Goal: Task Accomplishment & Management: Manage account settings

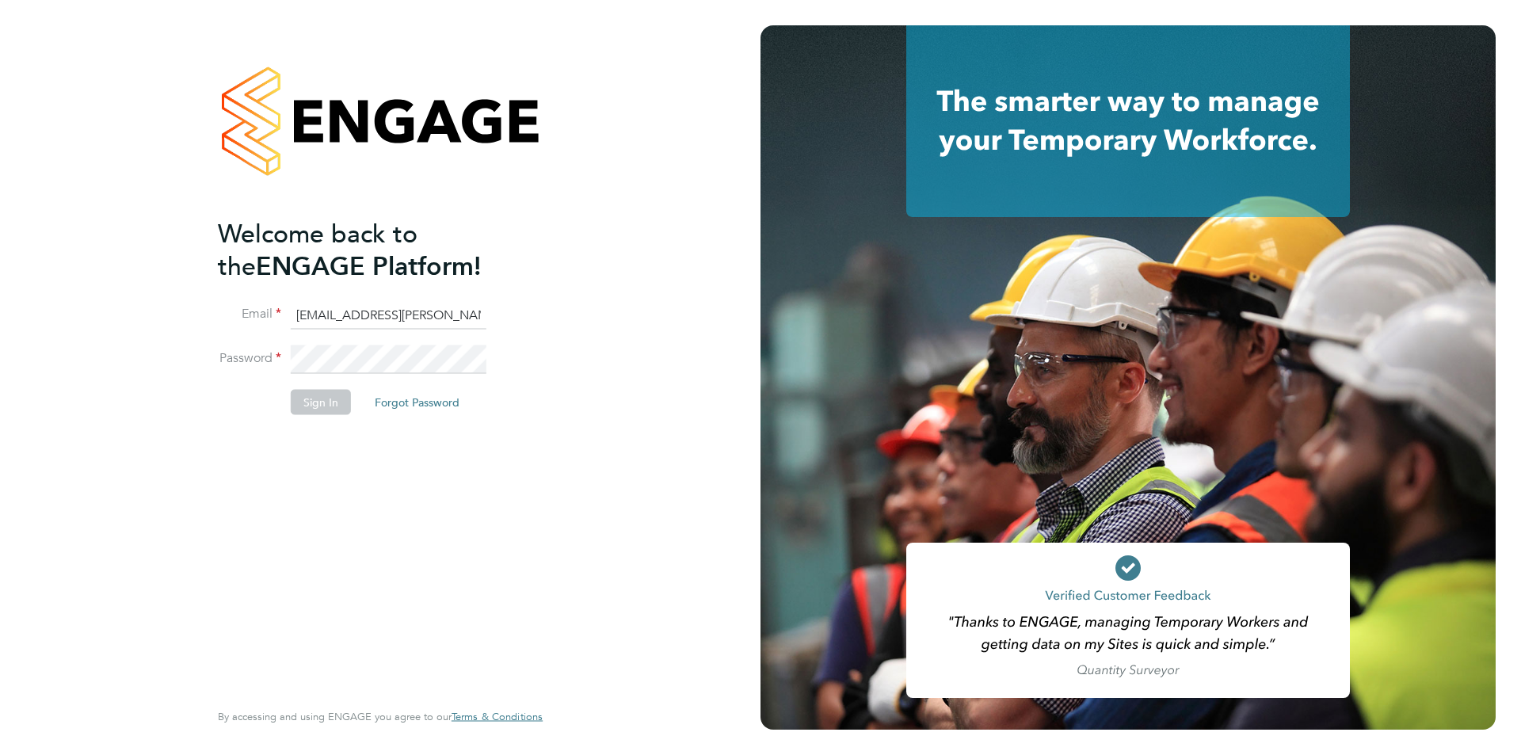
click at [334, 323] on input "[EMAIL_ADDRESS][PERSON_NAME][DOMAIN_NAME]" at bounding box center [389, 315] width 196 height 29
type input "[EMAIL_ADDRESS][PERSON_NAME][DOMAIN_NAME]"
click at [303, 398] on button "Sign In" at bounding box center [321, 401] width 60 height 25
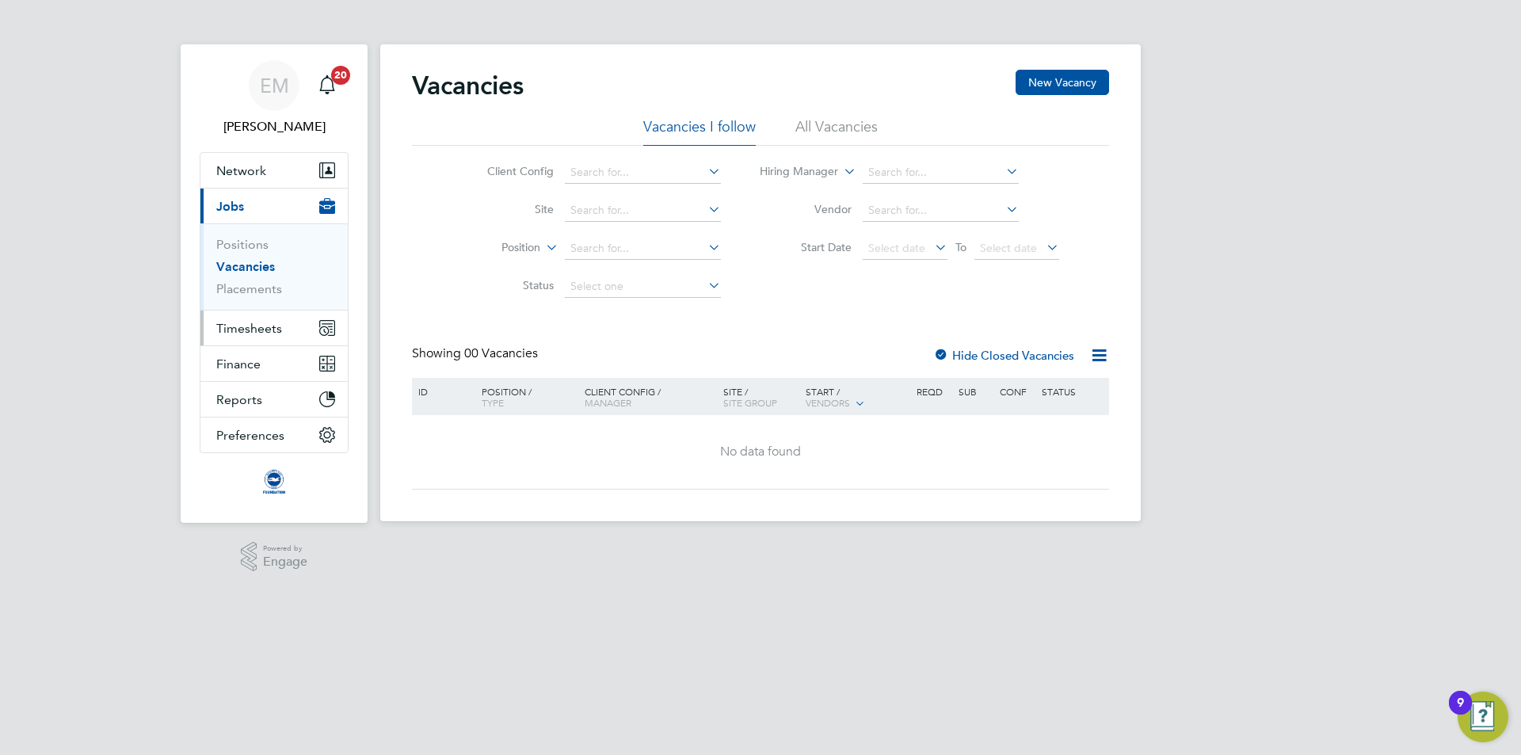
click at [242, 328] on span "Timesheets" at bounding box center [249, 328] width 66 height 15
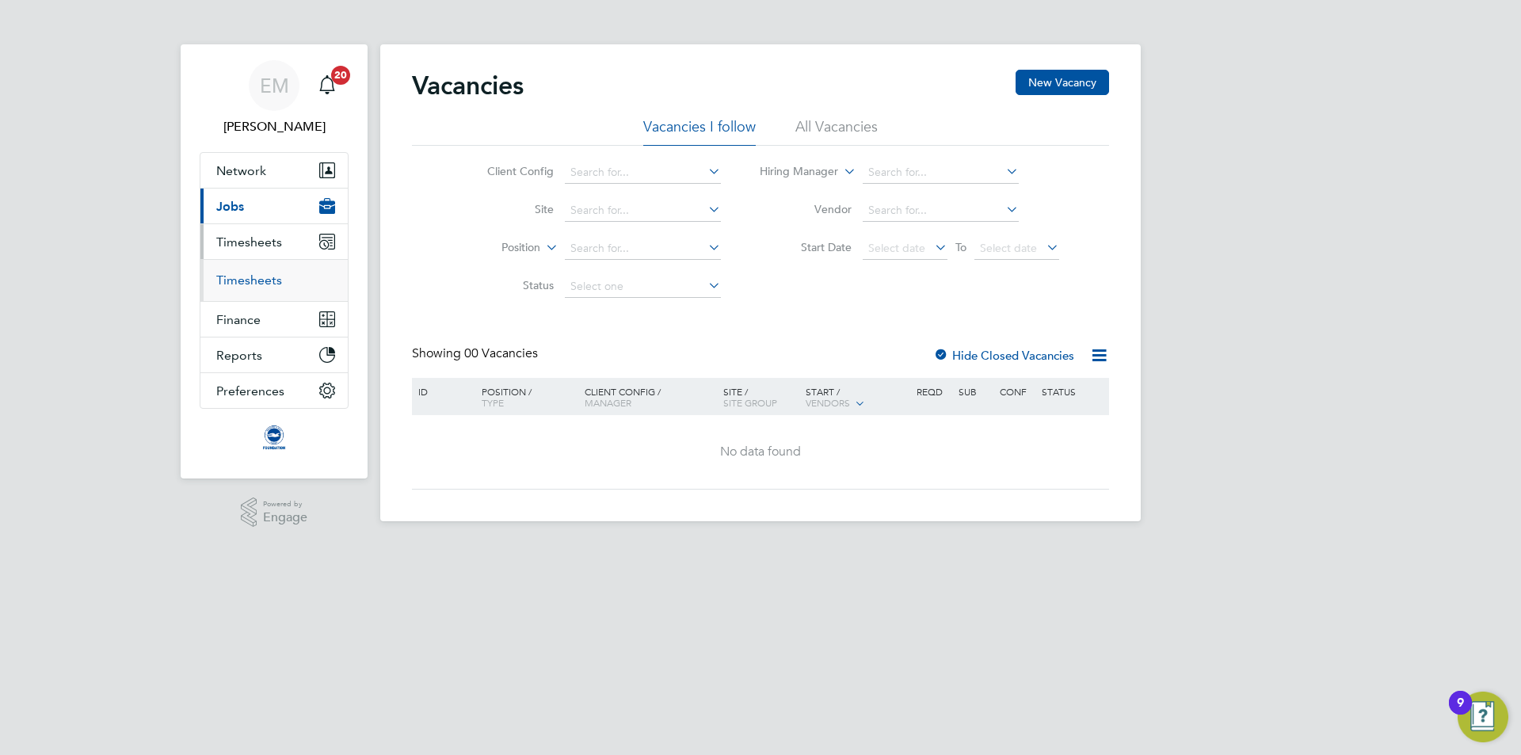
click at [258, 285] on link "Timesheets" at bounding box center [249, 280] width 66 height 15
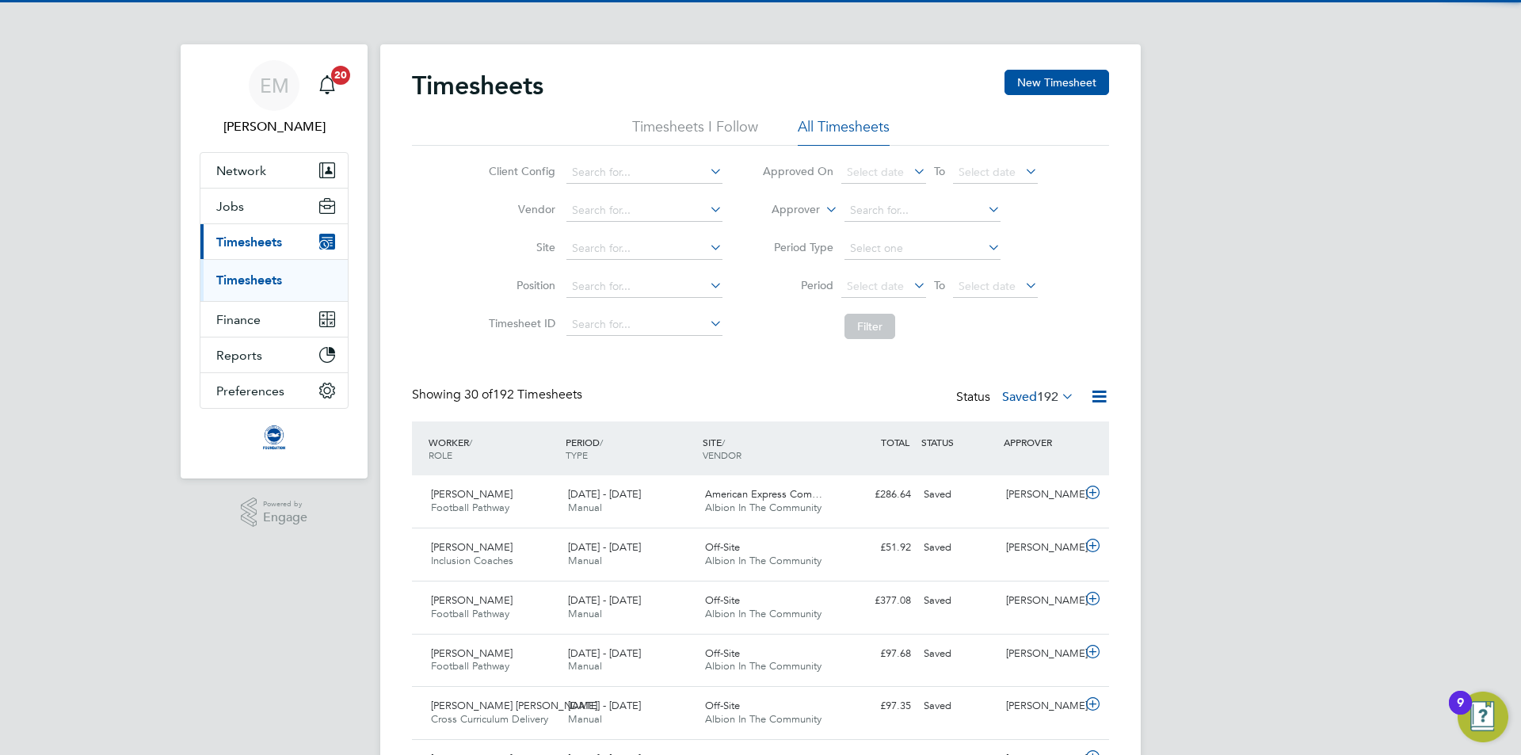
click at [785, 208] on label "Approver" at bounding box center [784, 210] width 71 height 16
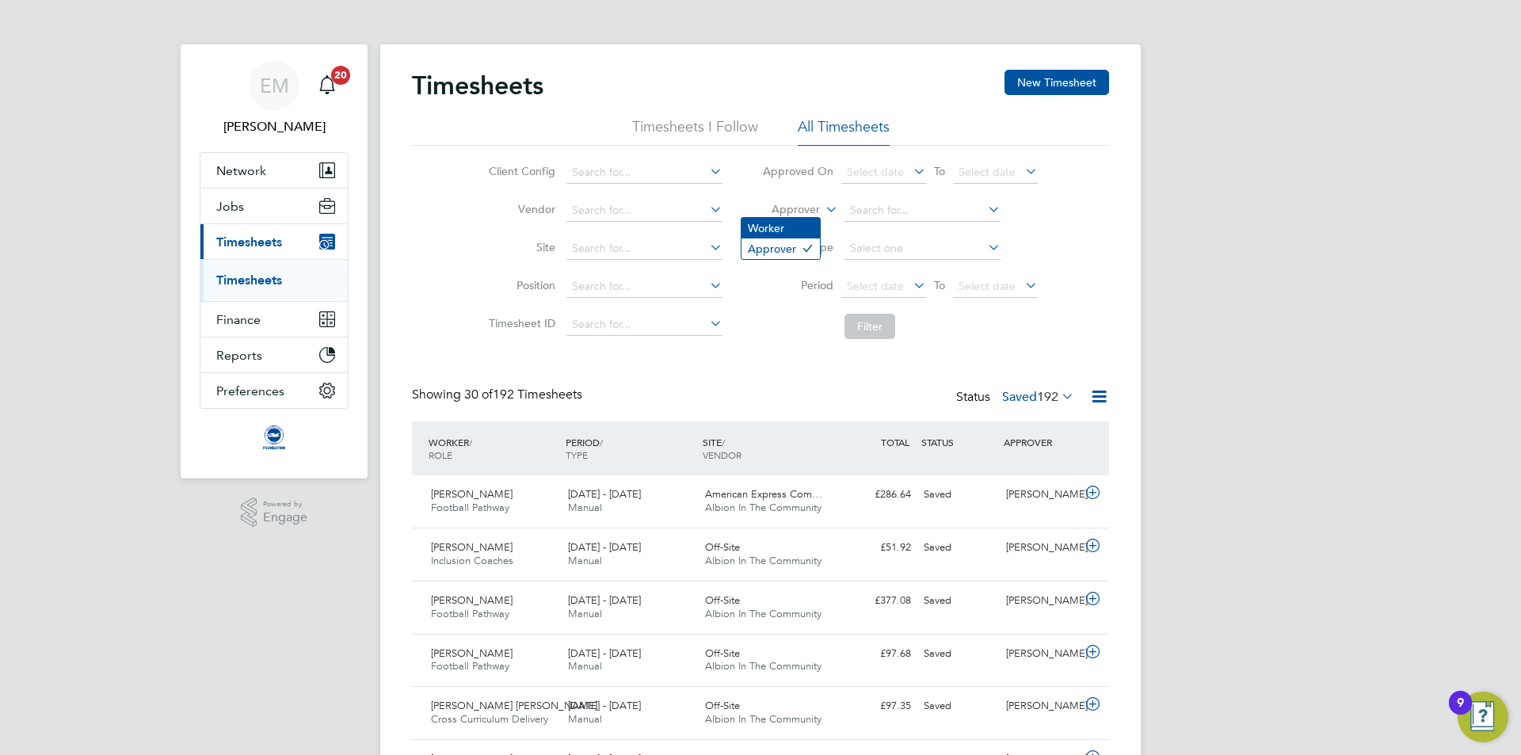
click at [778, 228] on li "Worker" at bounding box center [781, 228] width 78 height 21
click at [866, 213] on input at bounding box center [923, 211] width 156 height 22
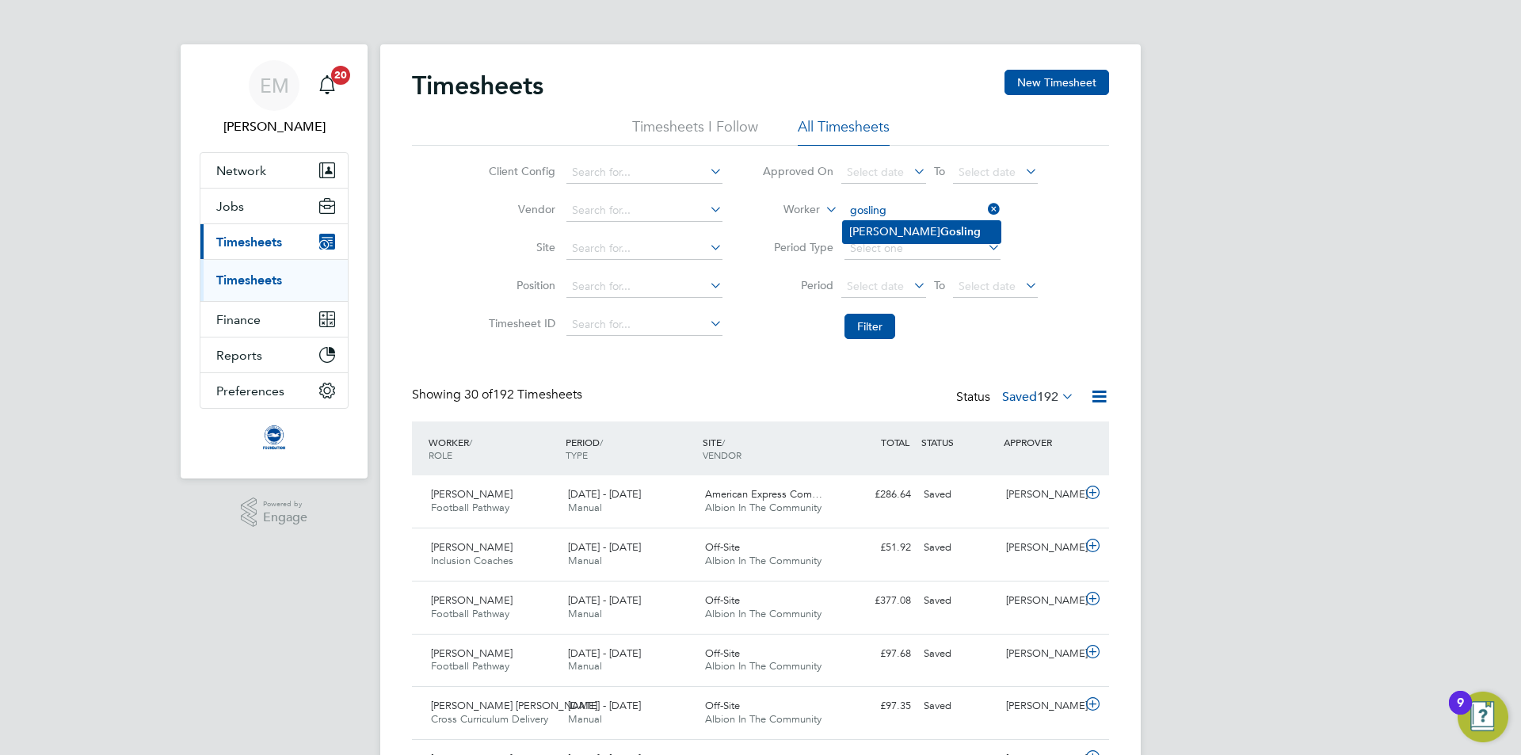
click at [941, 228] on b "Gosling" at bounding box center [961, 231] width 40 height 13
type input "Ian Gosling"
click at [876, 323] on button "Filter" at bounding box center [870, 326] width 51 height 25
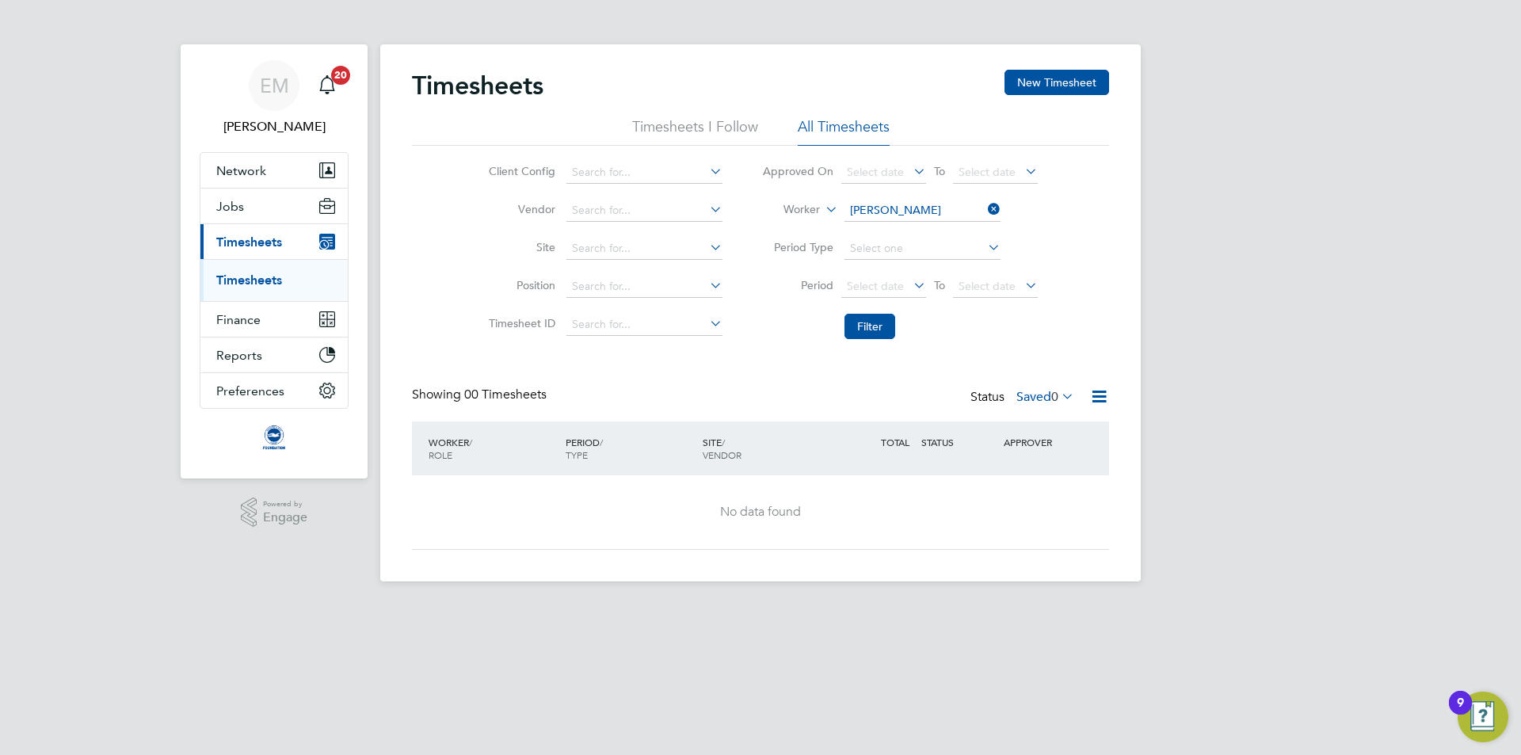
click at [1042, 399] on label "Saved 0" at bounding box center [1046, 397] width 58 height 16
click at [1023, 419] on li "All" at bounding box center [1037, 425] width 73 height 22
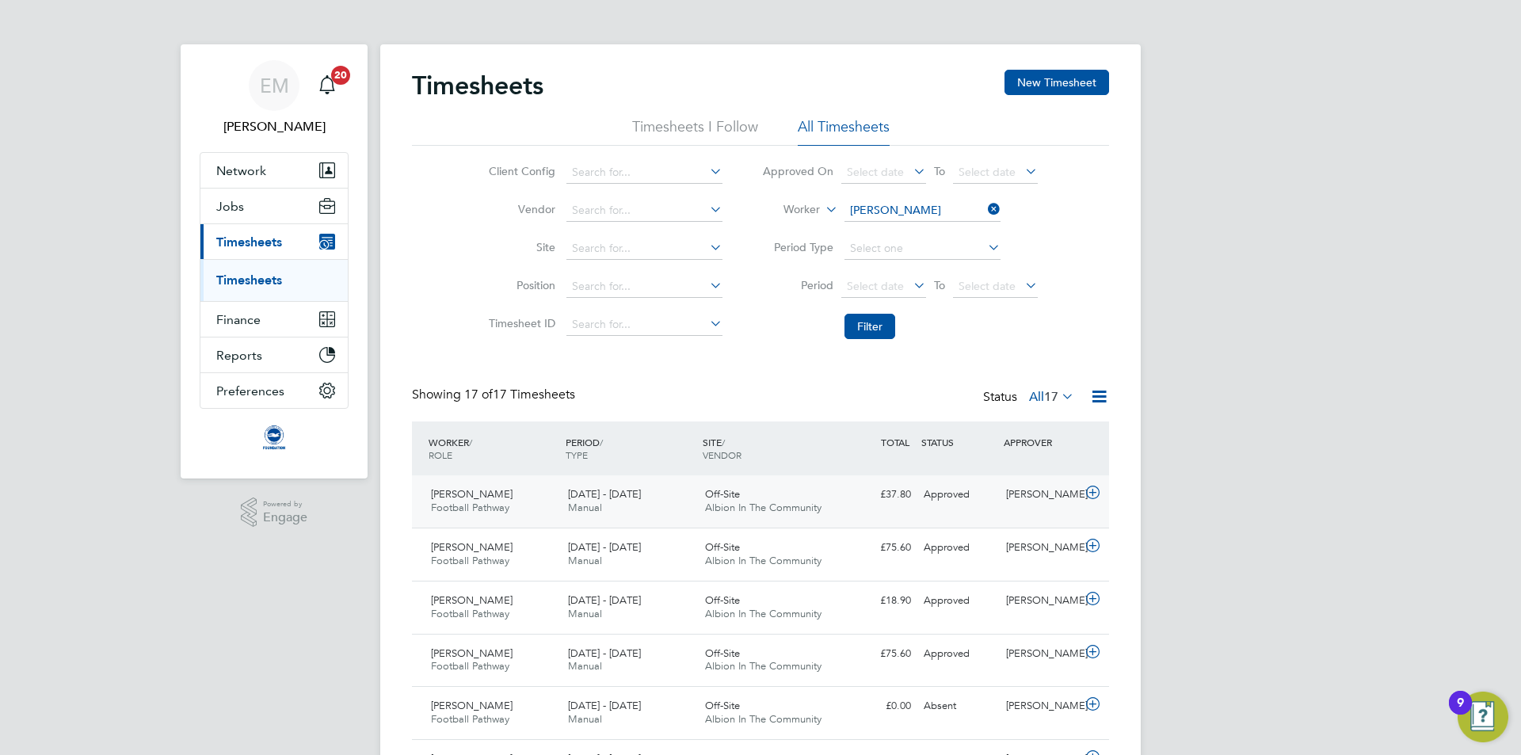
click at [993, 502] on div "Approved" at bounding box center [959, 495] width 82 height 26
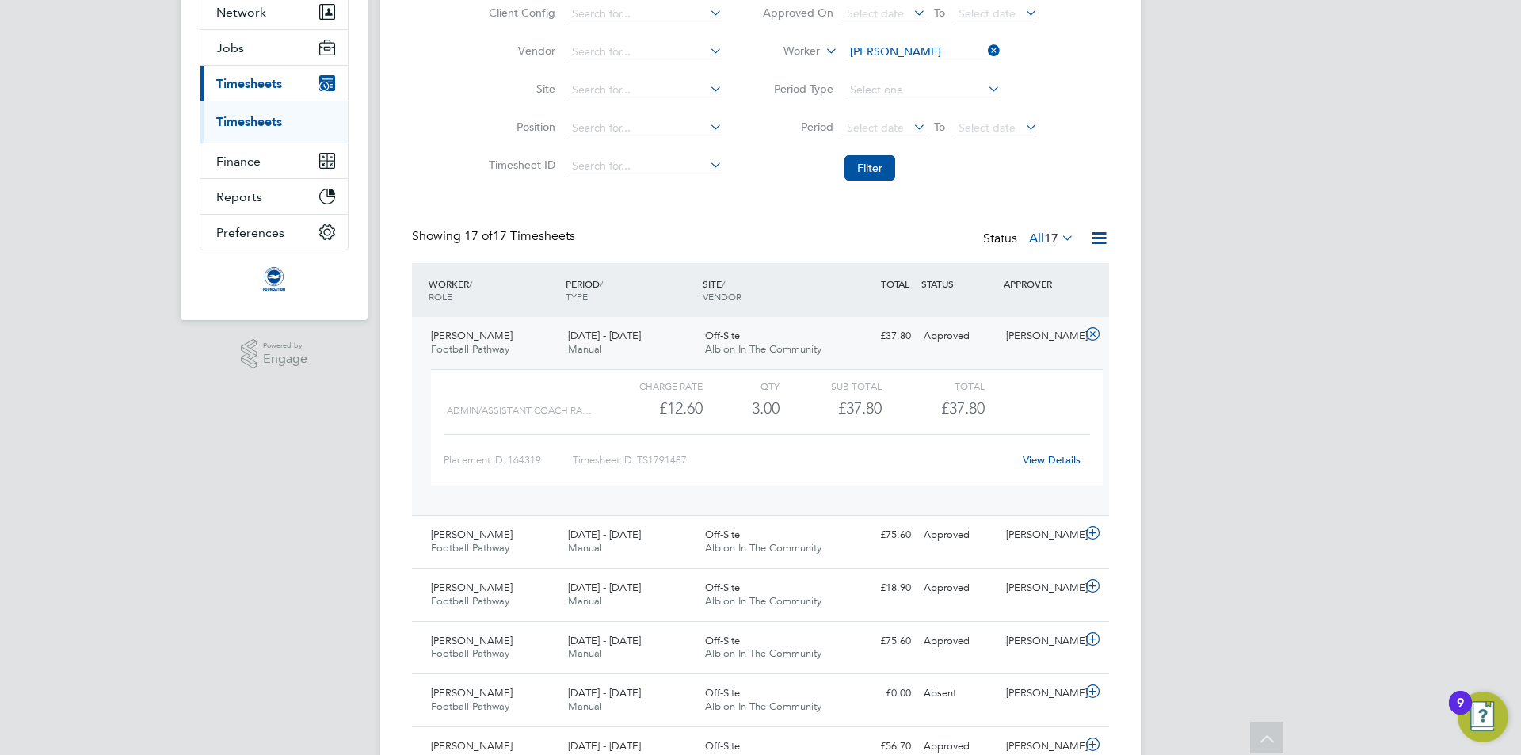
click at [1048, 463] on link "View Details" at bounding box center [1052, 459] width 58 height 13
click at [1055, 247] on div "Status All 17" at bounding box center [1030, 239] width 94 height 22
click at [1060, 246] on div "Status All 17" at bounding box center [1030, 239] width 94 height 22
click at [689, 293] on div "PERIOD / TYPE" at bounding box center [630, 289] width 137 height 41
click at [651, 284] on div "PERIOD / TYPE" at bounding box center [630, 289] width 137 height 41
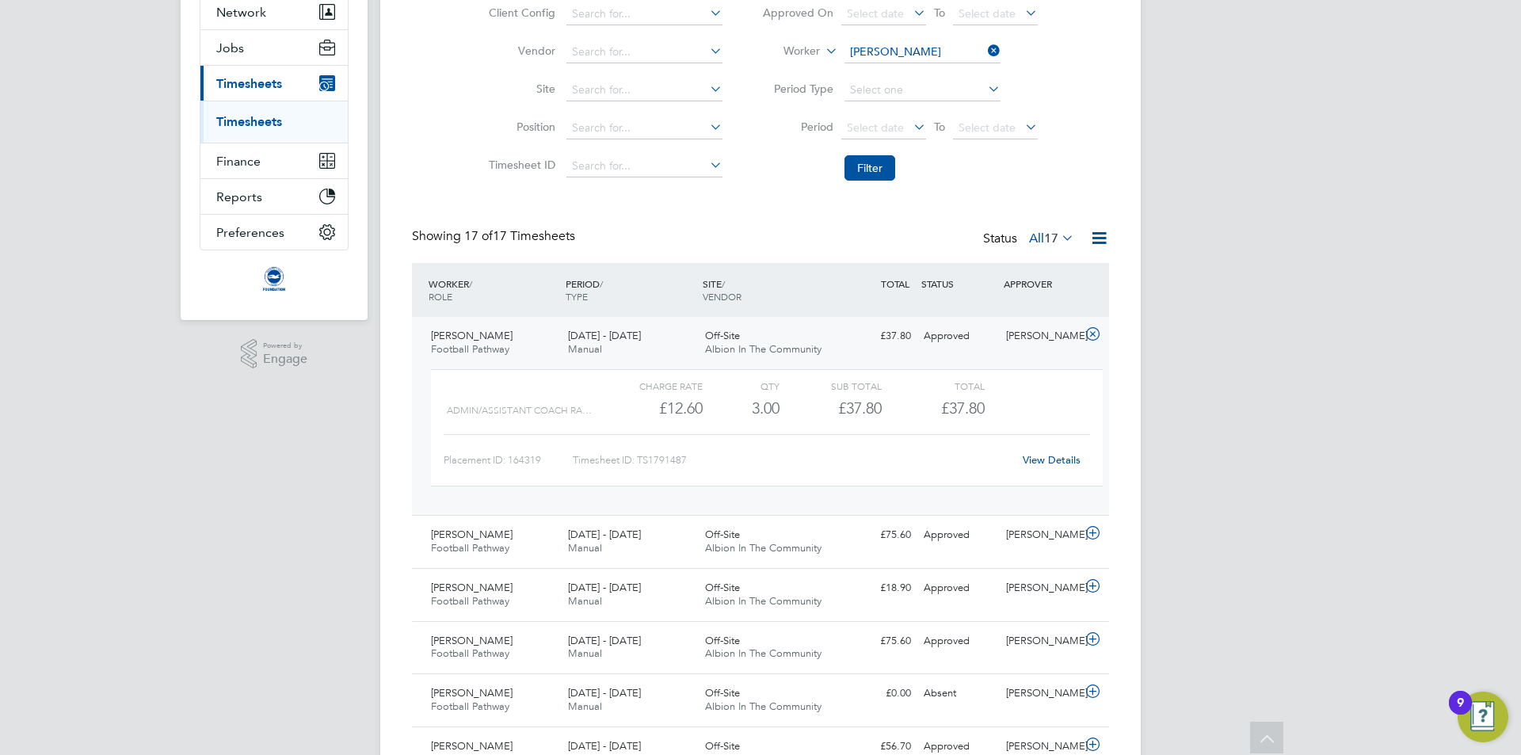
click at [1059, 241] on icon at bounding box center [1059, 238] width 0 height 22
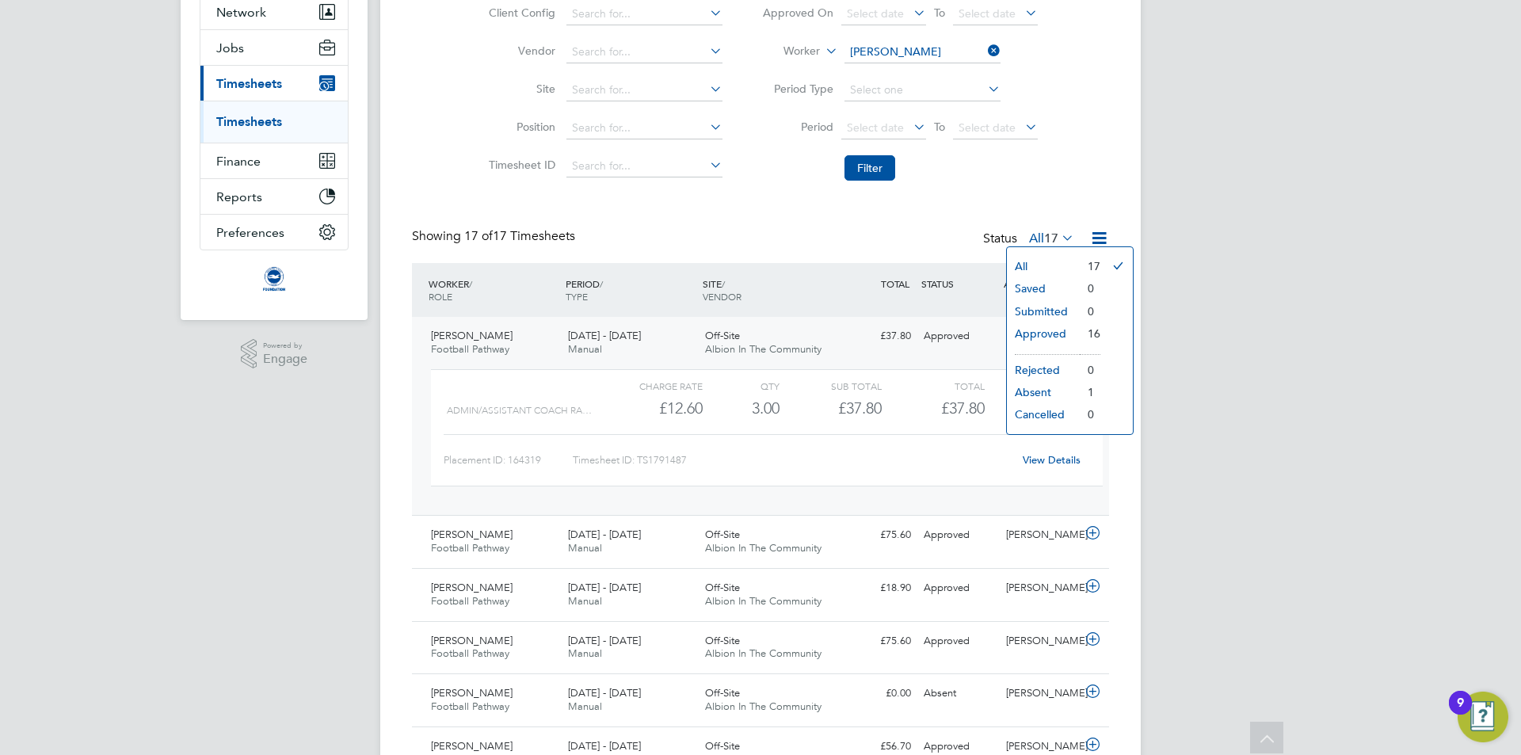
click at [1059, 236] on icon at bounding box center [1059, 238] width 0 height 22
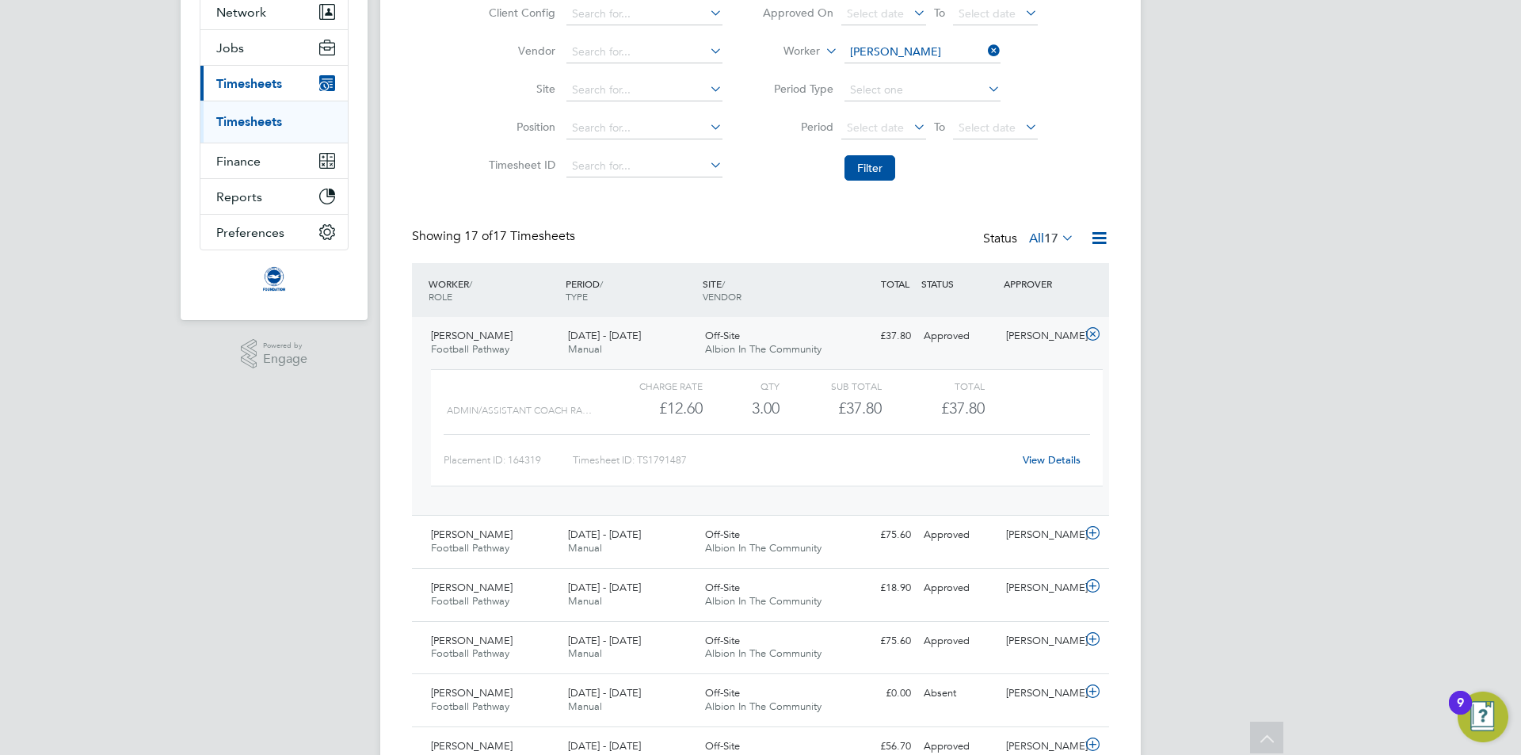
click at [1031, 237] on label "All 17" at bounding box center [1051, 239] width 45 height 16
click at [1040, 237] on label "All 17" at bounding box center [1051, 239] width 45 height 16
click at [1075, 184] on div "Client Config Vendor Site Position Timesheet ID Approved On Select date To Sele…" at bounding box center [760, 87] width 697 height 201
click at [1075, 173] on div "Client Config Vendor Site Position Timesheet ID Approved On Select date To Sele…" at bounding box center [760, 87] width 697 height 201
click at [483, 299] on div "WORKER / ROLE" at bounding box center [493, 289] width 137 height 41
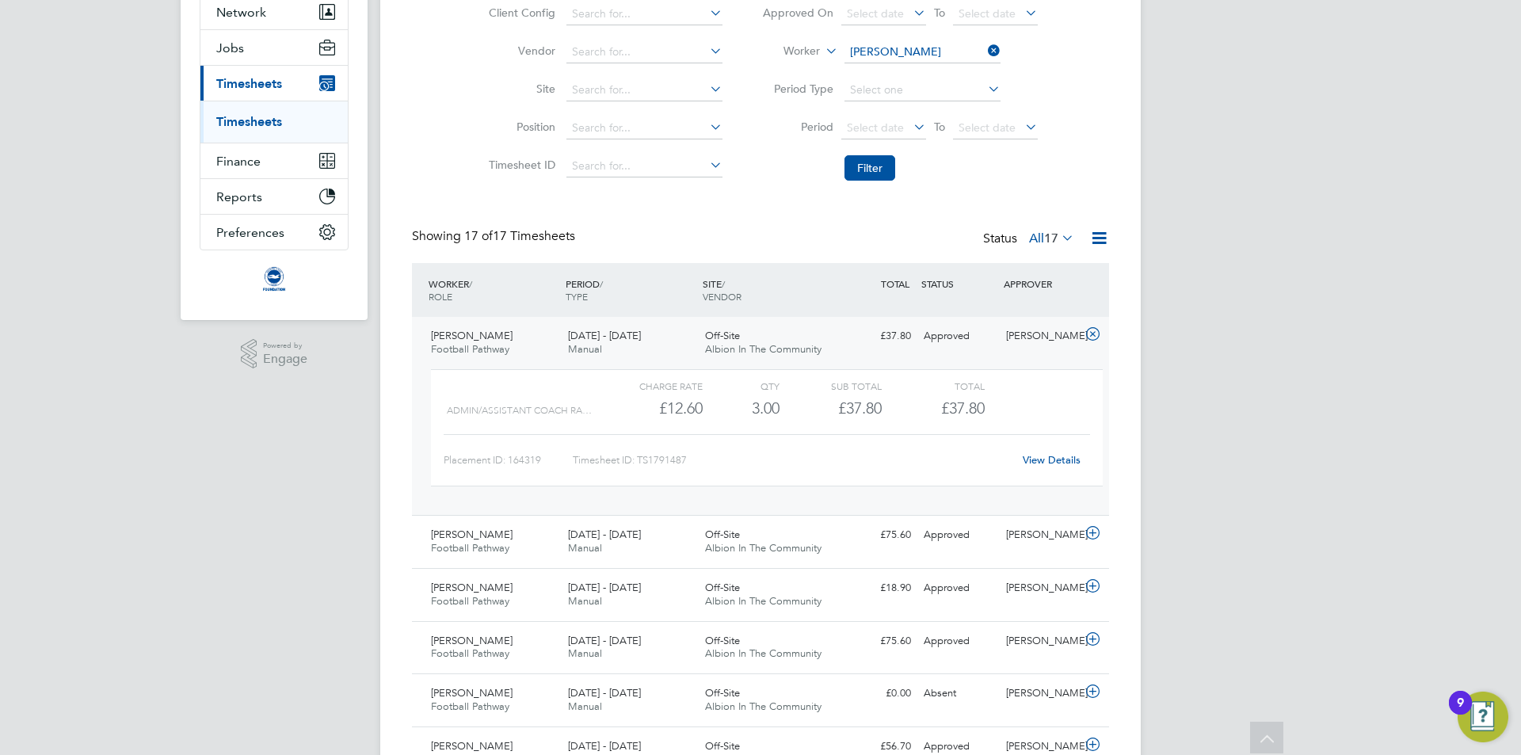
click at [478, 338] on span "Ian Gosling" at bounding box center [472, 335] width 82 height 13
